Goal: Transaction & Acquisition: Book appointment/travel/reservation

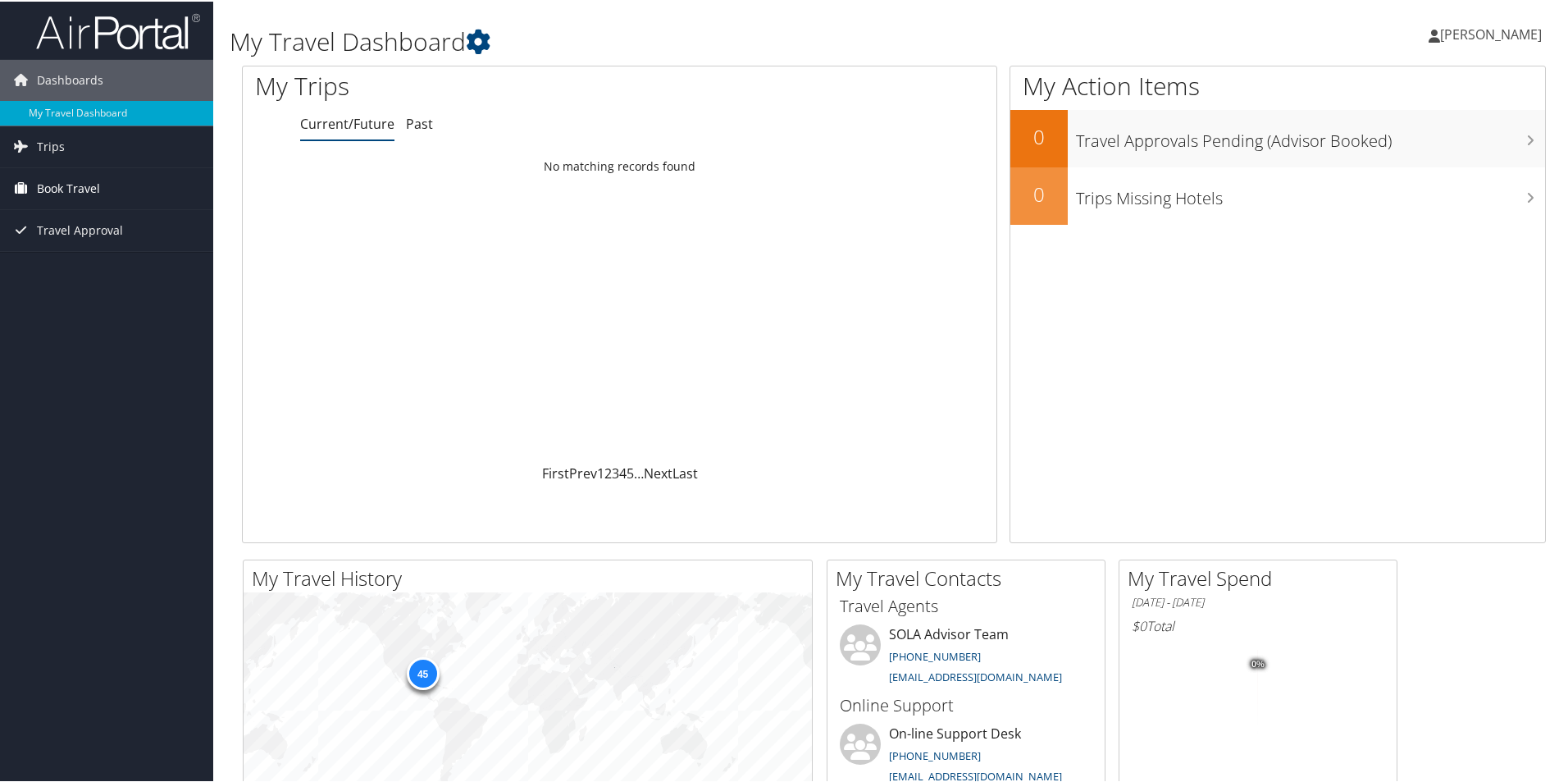
click at [60, 184] on span "Book Travel" at bounding box center [68, 186] width 64 height 41
click at [95, 238] on link "Book/Manage Online Trips" at bounding box center [106, 245] width 213 height 25
